Goal: Information Seeking & Learning: Understand process/instructions

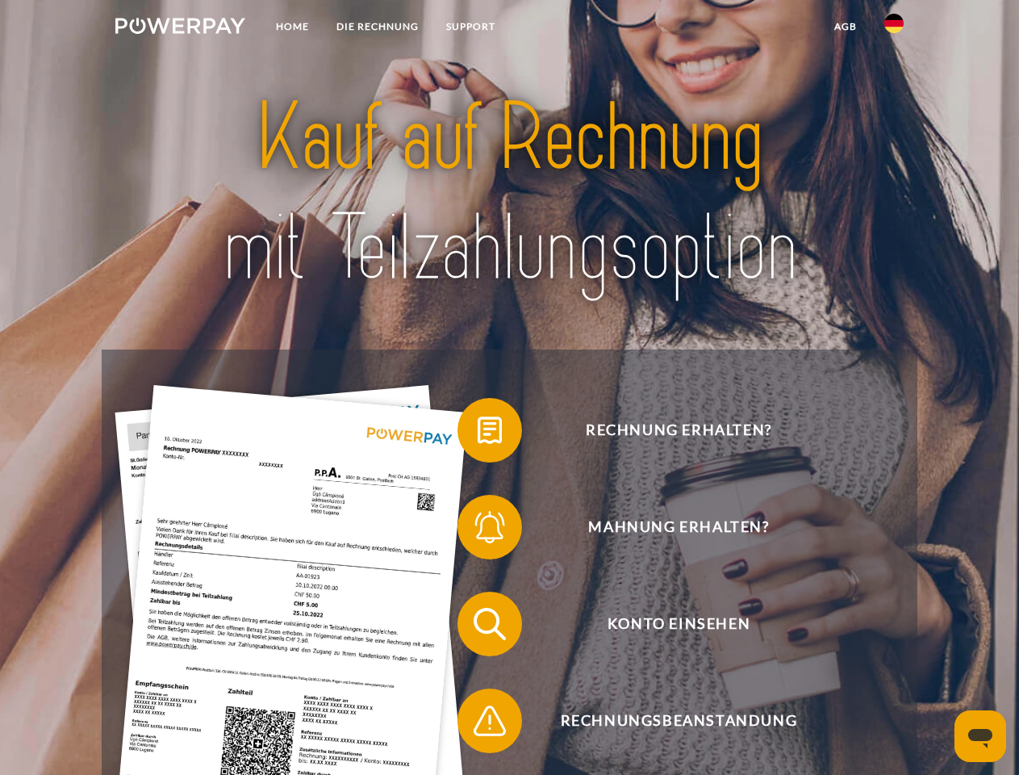
click at [180, 28] on img at bounding box center [180, 26] width 130 height 16
click at [894, 28] on img at bounding box center [893, 23] width 19 height 19
click at [845, 27] on link "agb" at bounding box center [846, 26] width 50 height 29
click at [478, 433] on span at bounding box center [465, 430] width 81 height 81
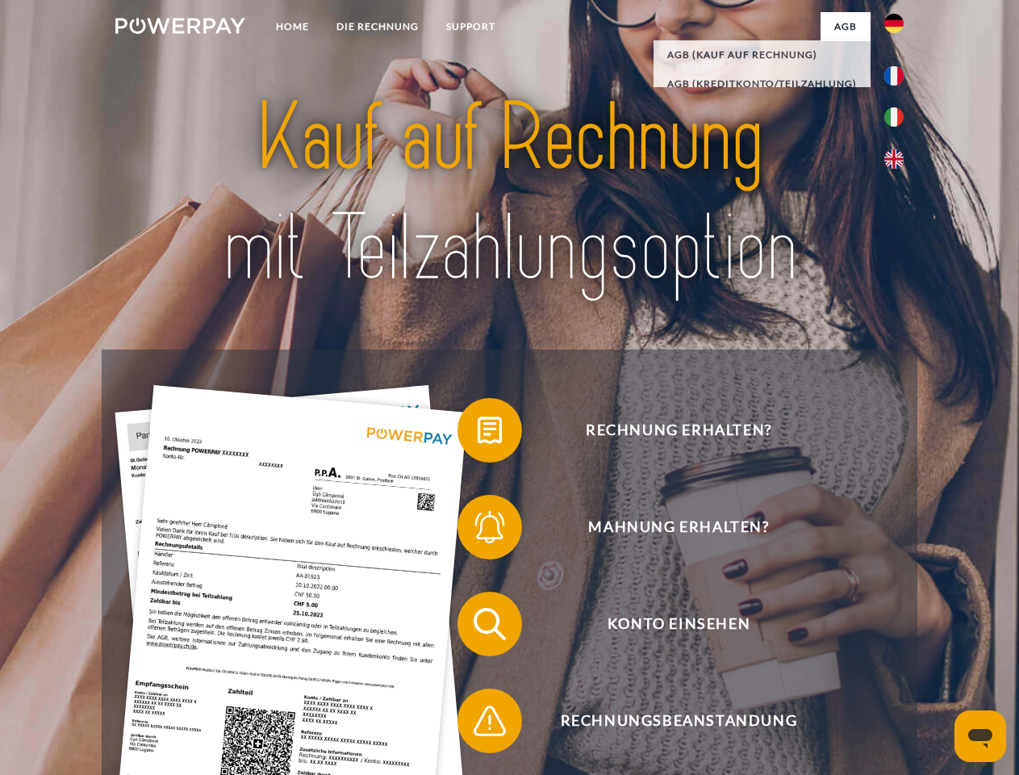
click at [478, 530] on span at bounding box center [465, 527] width 81 height 81
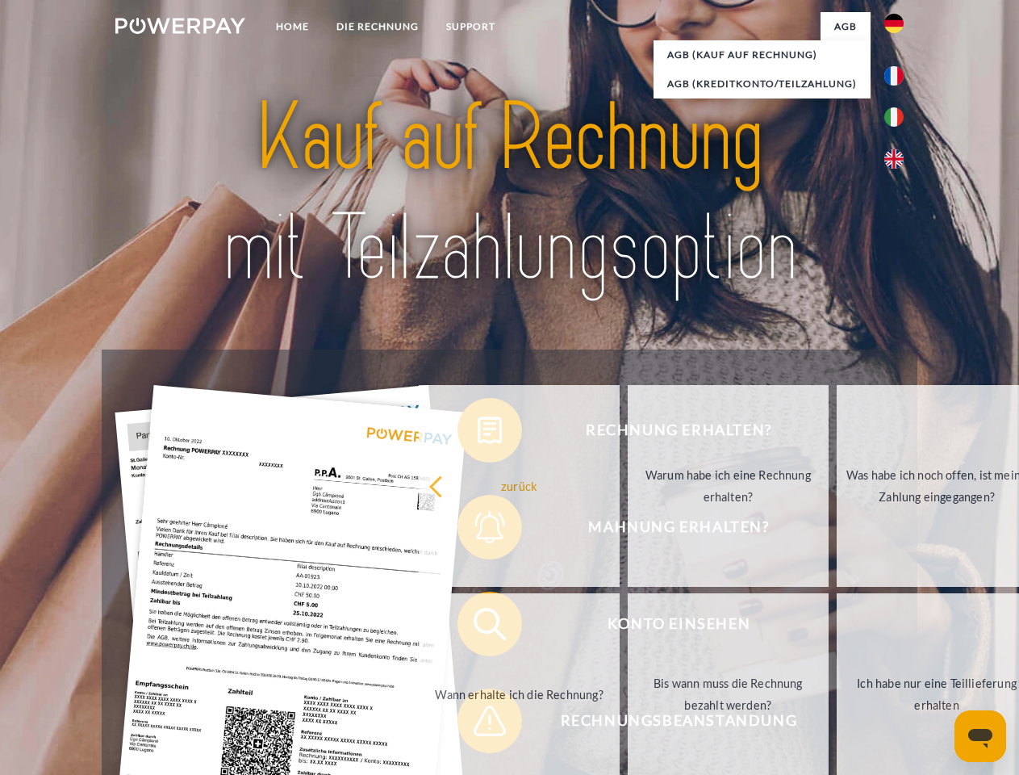
click at [628, 627] on link "Bis wann muss die Rechnung bezahlt werden?" at bounding box center [728, 694] width 201 height 202
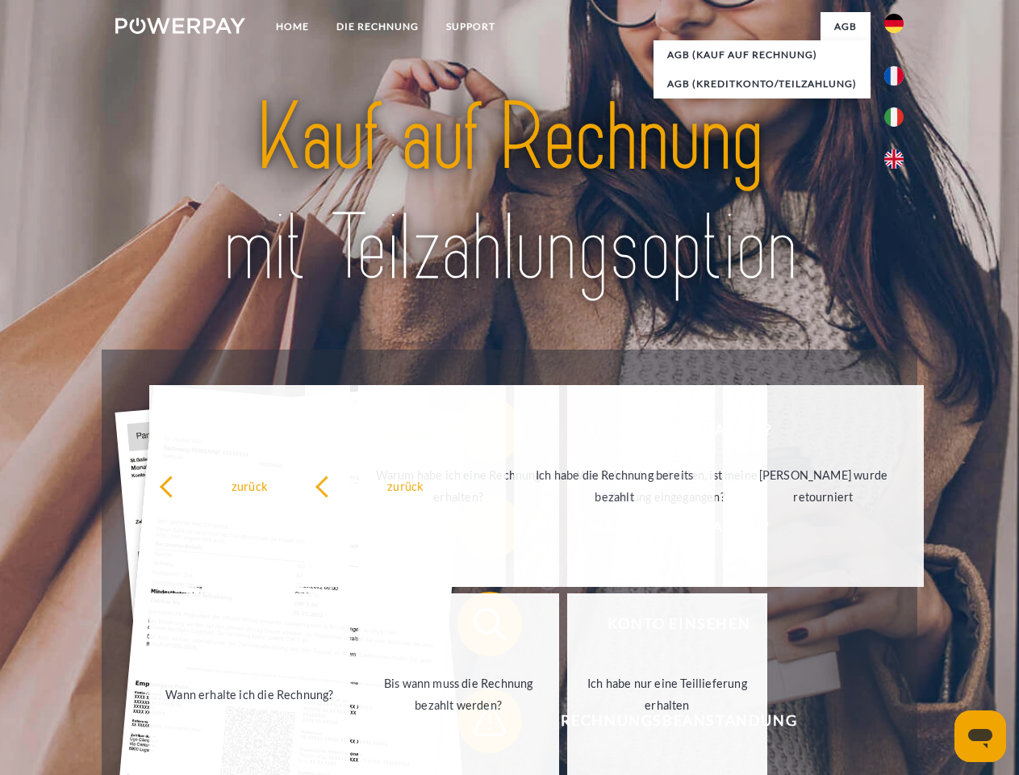
click at [478, 724] on span at bounding box center [465, 720] width 81 height 81
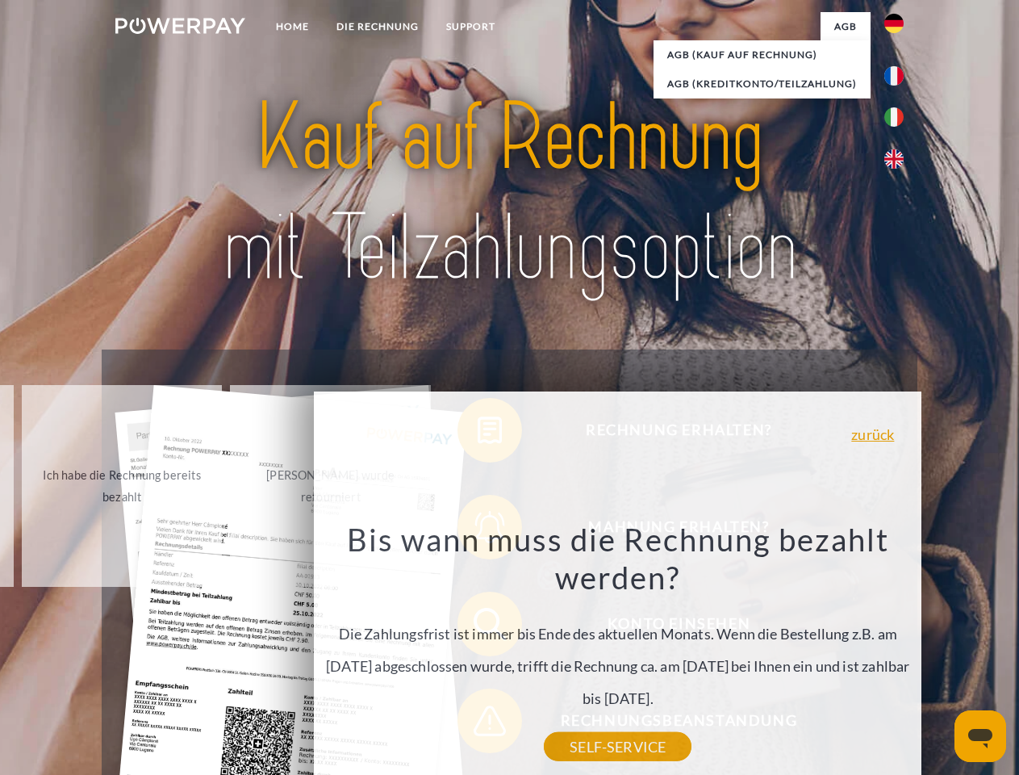
click at [980, 736] on icon "Messaging-Fenster öffnen" at bounding box center [980, 738] width 24 height 19
